Goal: Subscribe to service/newsletter

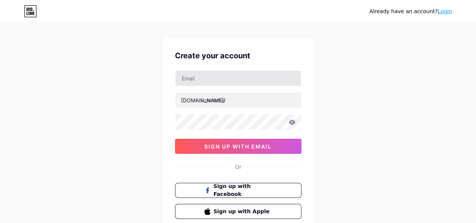
scroll to position [10, 0]
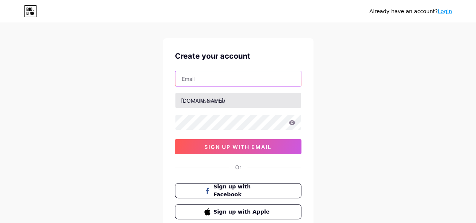
paste input "[EMAIL_ADDRESS][DOMAIN_NAME]"
type input "[EMAIL_ADDRESS][DOMAIN_NAME]"
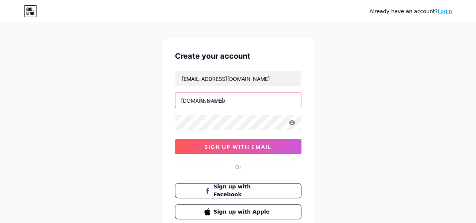
paste input "cctrailer"
type input "cctrailer"
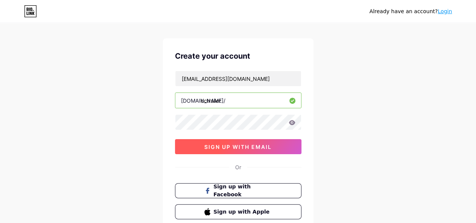
click at [214, 146] on span "sign up with email" at bounding box center [237, 147] width 67 height 6
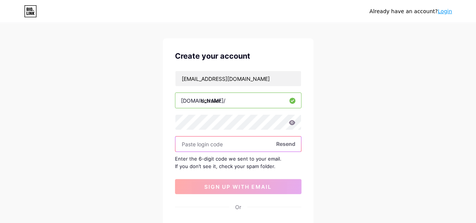
paste input "765065"
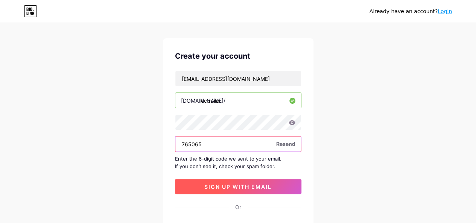
type input "765065"
click at [221, 184] on span "sign up with email" at bounding box center [237, 187] width 67 height 6
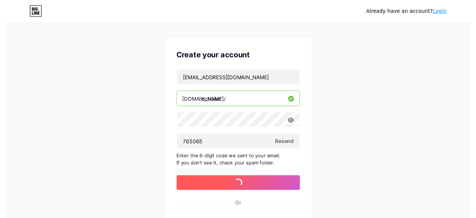
scroll to position [0, 0]
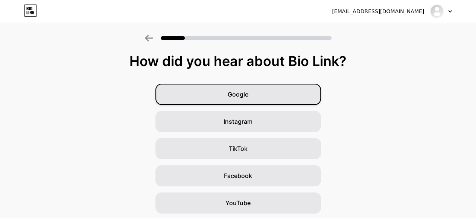
click at [232, 92] on span "Google" at bounding box center [238, 94] width 21 height 9
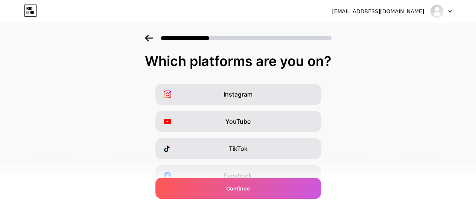
click at [232, 92] on span "Instagram" at bounding box center [238, 94] width 29 height 9
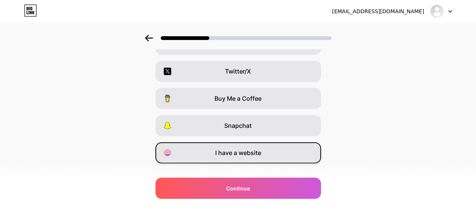
scroll to position [145, 0]
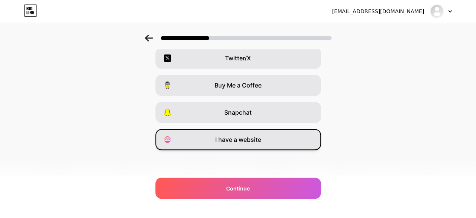
click at [225, 136] on span "I have a website" at bounding box center [238, 139] width 46 height 9
click at [214, 168] on div "Which platforms are you on? Instagram YouTube TikTok Facebook Twitter/X Buy Me …" at bounding box center [238, 48] width 476 height 279
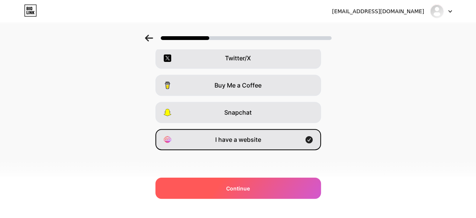
click at [239, 190] on span "Continue" at bounding box center [238, 188] width 24 height 8
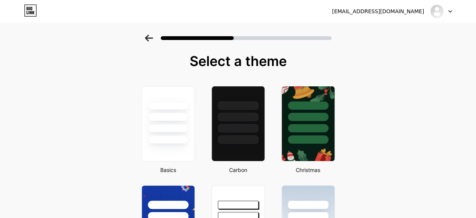
scroll to position [229, 0]
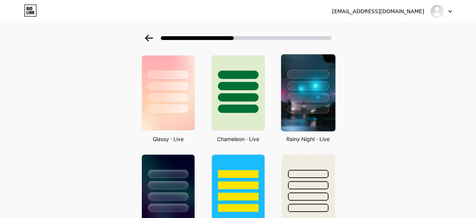
click at [301, 101] on div at bounding box center [308, 97] width 42 height 9
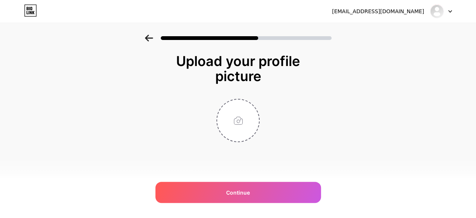
scroll to position [0, 0]
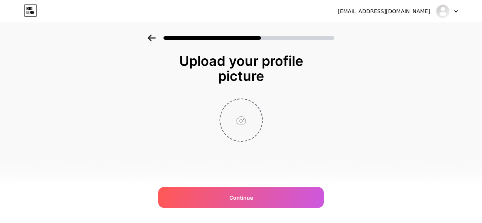
click at [237, 123] on input "file" at bounding box center [241, 120] width 42 height 42
type input "C:\fakepath\C & C Manufacturing Inc.jfif"
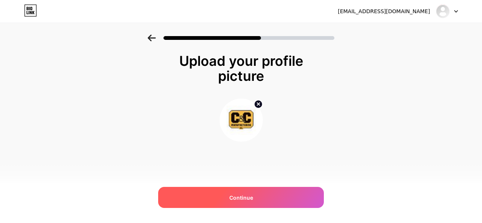
click at [224, 193] on div "Continue" at bounding box center [241, 197] width 166 height 21
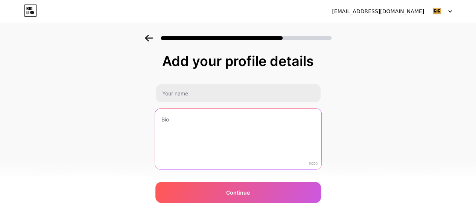
click at [232, 153] on textarea at bounding box center [238, 138] width 166 height 61
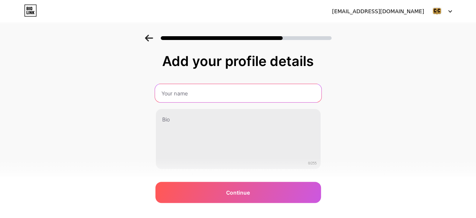
click at [195, 92] on input "text" at bounding box center [238, 93] width 166 height 18
paste input "C & C Manufacturing Inc"
type input "C & C Manufacturing Inc"
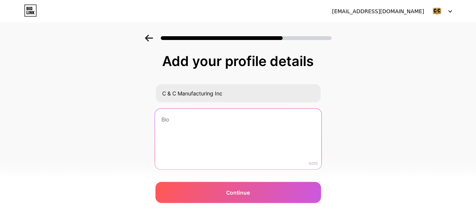
paste textarea "C & C Manufacturing - Your trailer destination in Gaithersburg, MD. Sales, repa…"
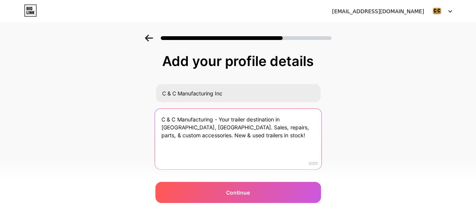
click at [203, 161] on textarea "C & C Manufacturing - Your trailer destination in Gaithersburg, MD. Sales, repa…" at bounding box center [238, 138] width 166 height 61
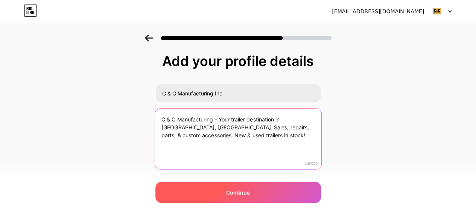
type textarea "C & C Manufacturing - Your trailer destination in Gaithersburg, MD. Sales, repa…"
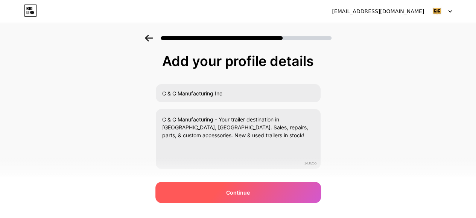
click at [232, 198] on div "Continue" at bounding box center [239, 192] width 166 height 21
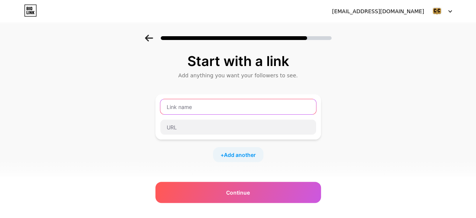
click at [234, 106] on input "text" at bounding box center [238, 106] width 156 height 15
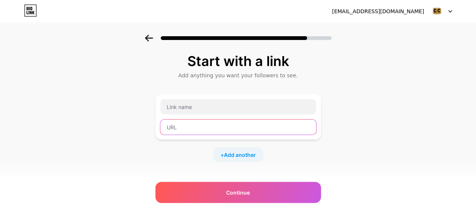
paste input "https://www.cctrailer.com/"
click at [227, 130] on input "https://www.cctrailer.com/" at bounding box center [238, 126] width 156 height 15
click at [206, 130] on input "https://www.cctrailer.com/" at bounding box center [238, 126] width 156 height 15
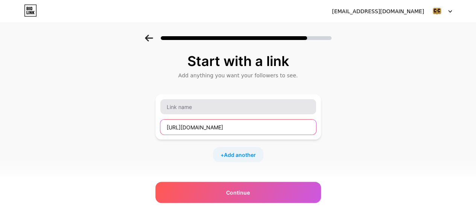
type input "https://www.cctrailer.com/"
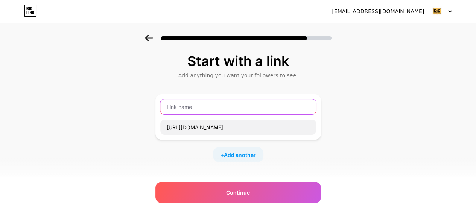
type input "v"
click at [186, 110] on input "v" at bounding box center [238, 106] width 156 height 15
paste input "cctrailer.com"
type input "cctrailer.com"
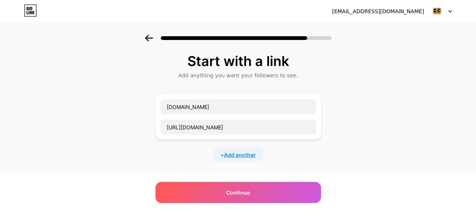
click at [240, 154] on span "Add another" at bounding box center [240, 155] width 32 height 8
click at [217, 159] on input "text" at bounding box center [238, 159] width 156 height 15
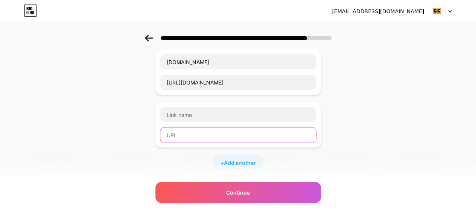
paste input "https://maps.app.goo.gl/ddo39S3VbQgSy6oB9"
click at [221, 136] on input "https://maps.app.goo.gl/ddo39S3VbQgSy6oB9" at bounding box center [238, 134] width 156 height 15
click at [208, 132] on input "https://maps.app.goo.gl/ddo39S3VbQgSy6oB9" at bounding box center [238, 134] width 156 height 15
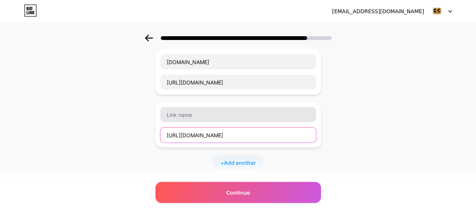
type input "https://maps.app.goo.gl/ddo39S3VbQgSy6oB9"
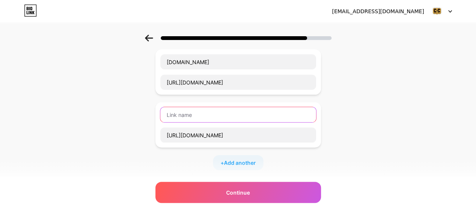
click at [215, 116] on input "text" at bounding box center [238, 114] width 156 height 15
type input "Google Map"
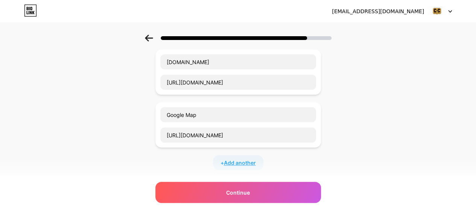
click at [229, 164] on span "Add another" at bounding box center [240, 163] width 32 height 8
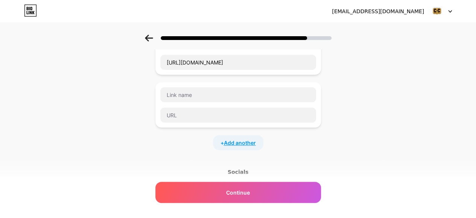
scroll to position [118, 0]
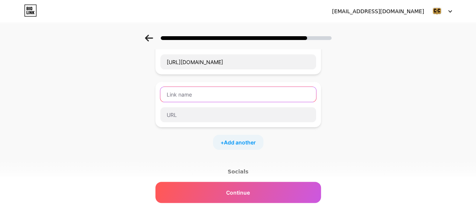
click at [217, 97] on input "text" at bounding box center [238, 94] width 156 height 15
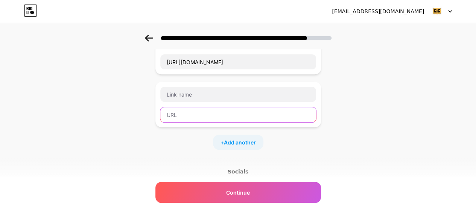
paste input "https://www.facebook.com/cctrailer/"
click at [216, 118] on input "https://www.facebook.com/cctrailer/" at bounding box center [238, 114] width 156 height 15
click at [205, 110] on input "https://www.facebook.com/cctrailer/" at bounding box center [238, 114] width 156 height 15
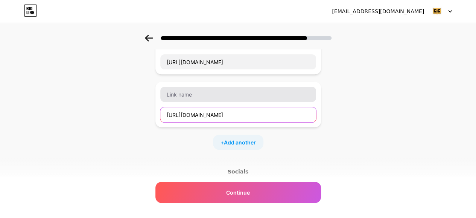
type input "https://www.facebook.com/cctrailer/"
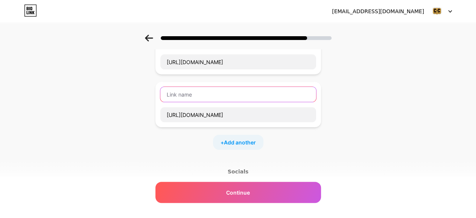
paste input "facebook.com"
click at [201, 88] on input "facebook.com" at bounding box center [238, 94] width 156 height 15
type input "facebook.com"
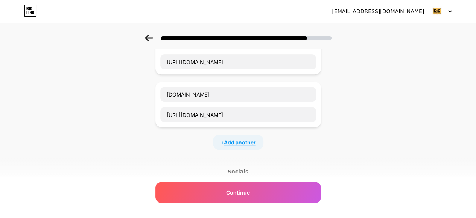
click at [231, 143] on span "Add another" at bounding box center [240, 142] width 32 height 8
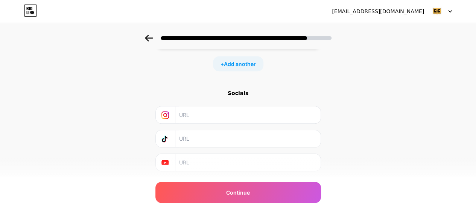
scroll to position [249, 0]
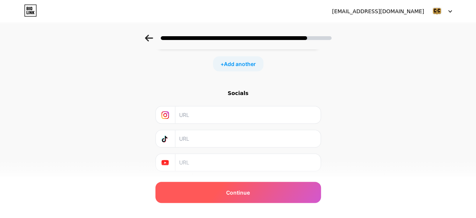
click at [215, 193] on div "Continue" at bounding box center [239, 192] width 166 height 21
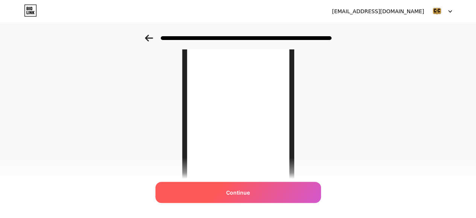
scroll to position [122, 0]
click at [230, 194] on span "Continue" at bounding box center [238, 192] width 24 height 8
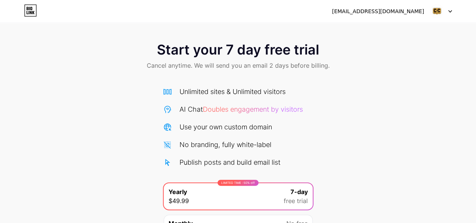
scroll to position [79, 0]
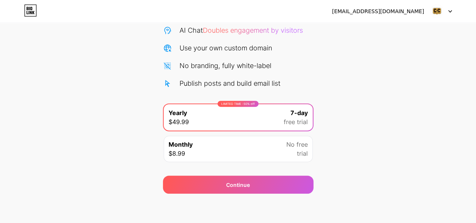
click at [337, 157] on div "Start your 7 day free trial Cancel anytime. We will send you an email 2 days be…" at bounding box center [238, 75] width 476 height 238
click at [267, 147] on div "Monthly $8.99 No free trial" at bounding box center [238, 149] width 149 height 26
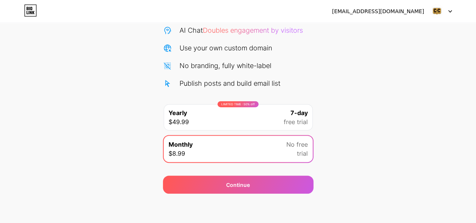
click at [290, 114] on div "7-day free trial" at bounding box center [296, 117] width 24 height 18
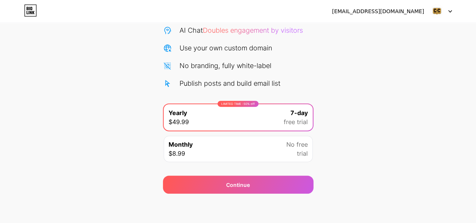
click at [441, 9] on img at bounding box center [437, 11] width 14 height 14
click at [18, 8] on div "manufacturinginccc@gmail.com Logout" at bounding box center [238, 12] width 476 height 14
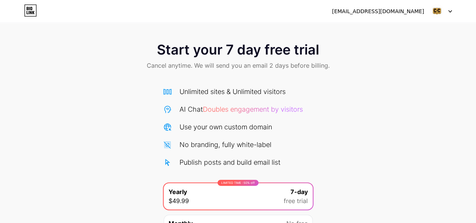
click at [222, 105] on span "Doubles engagement by visitors" at bounding box center [253, 109] width 100 height 8
click at [182, 90] on div "Unlimited sites & Unlimited visitors" at bounding box center [233, 92] width 106 height 10
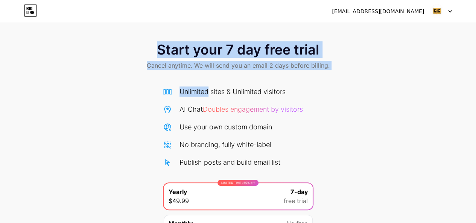
drag, startPoint x: 182, startPoint y: 90, endPoint x: 87, endPoint y: -10, distance: 138.0
click at [87, 0] on html "manufacturinginccc@gmail.com Logout Link Copied Start your 7 day free trial Can…" at bounding box center [238, 151] width 476 height 303
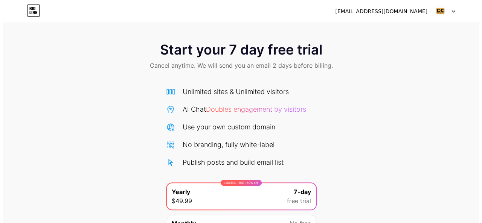
scroll to position [79, 0]
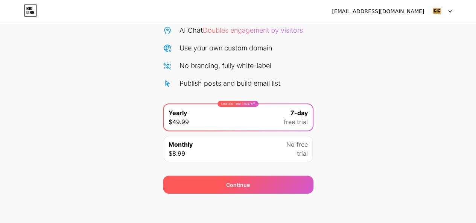
click at [239, 183] on span "Continue" at bounding box center [238, 185] width 24 height 8
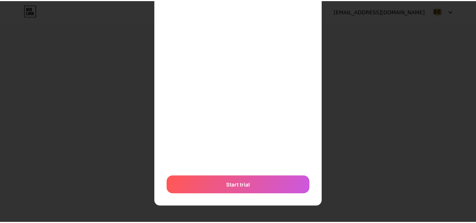
scroll to position [0, 0]
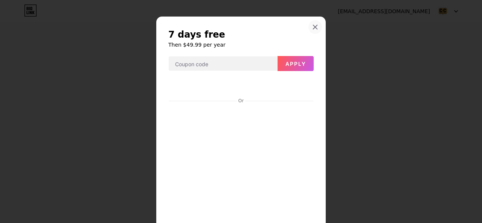
click at [312, 31] on div at bounding box center [315, 27] width 14 height 14
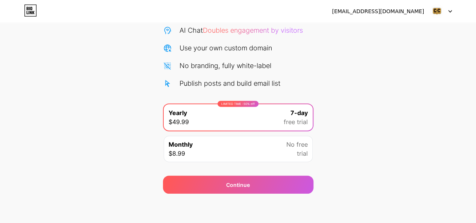
click at [253, 143] on div "Monthly $8.99 No free trial" at bounding box center [238, 149] width 149 height 26
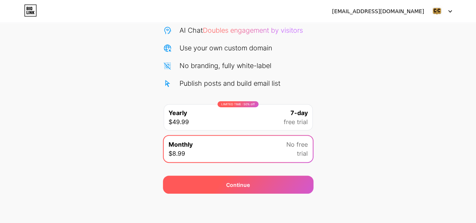
click at [239, 189] on div "Continue" at bounding box center [238, 185] width 151 height 18
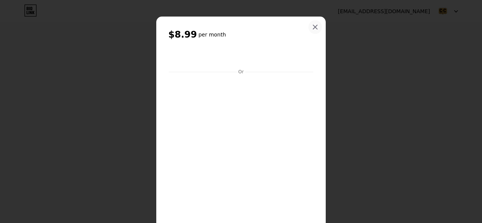
click at [313, 27] on icon at bounding box center [315, 27] width 6 height 6
